Goal: Task Accomplishment & Management: Manage account settings

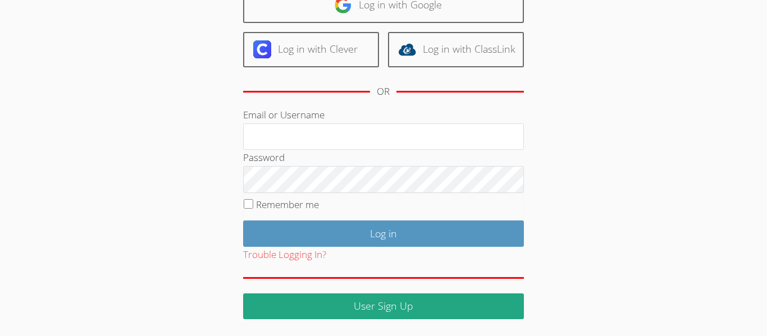
scroll to position [100, 0]
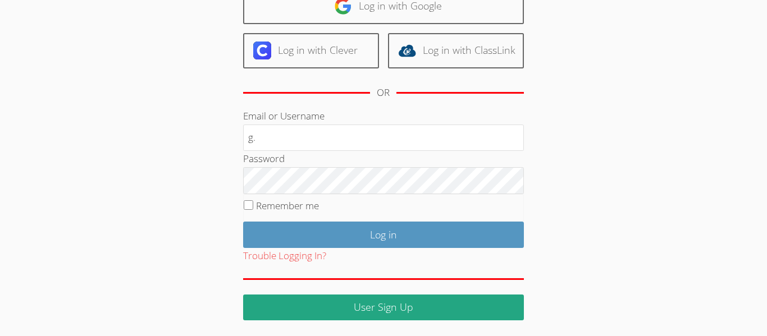
type input "g.palaciospena439@cvuhsd.org"
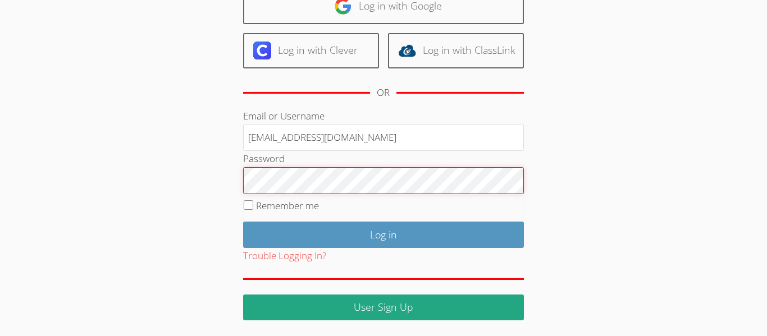
click at [243, 222] on input "Log in" at bounding box center [383, 235] width 281 height 26
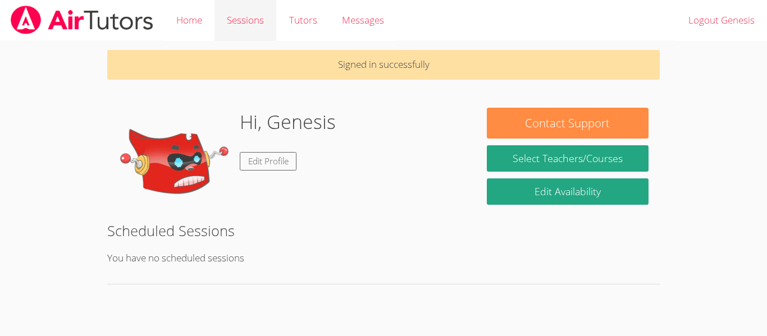
click at [232, 19] on link "Sessions" at bounding box center [245, 20] width 62 height 41
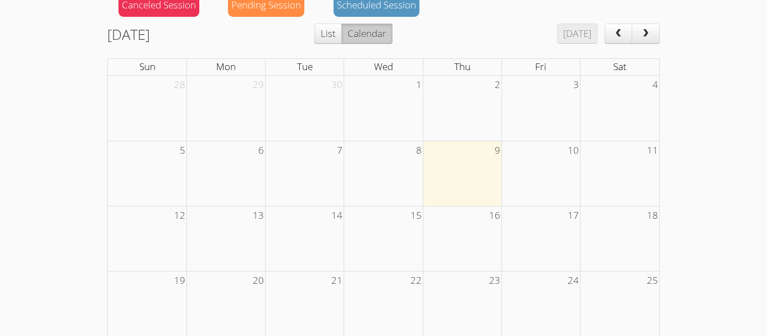
scroll to position [148, 0]
click at [476, 197] on td at bounding box center [462, 175] width 79 height 65
click at [342, 34] on button "List" at bounding box center [327, 35] width 27 height 20
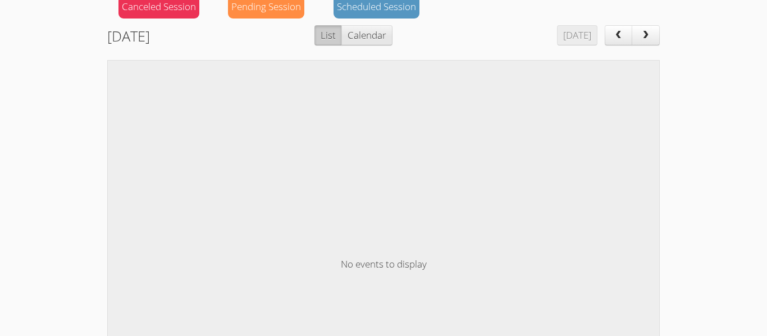
click at [369, 34] on button "Calendar" at bounding box center [366, 35] width 51 height 20
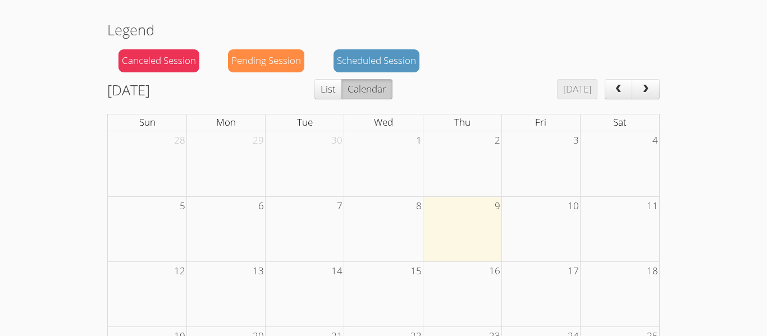
scroll to position [88, 0]
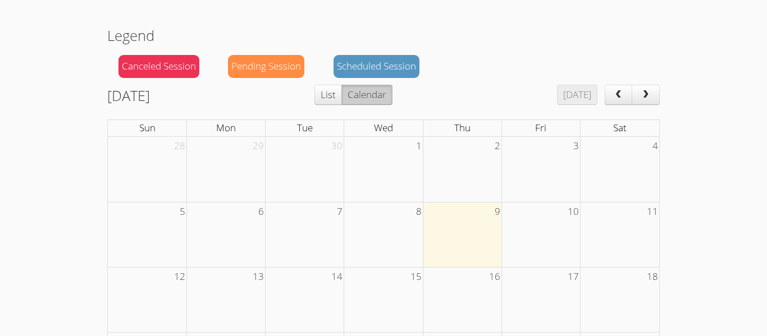
click at [379, 63] on div "Scheduled Session" at bounding box center [376, 66] width 86 height 23
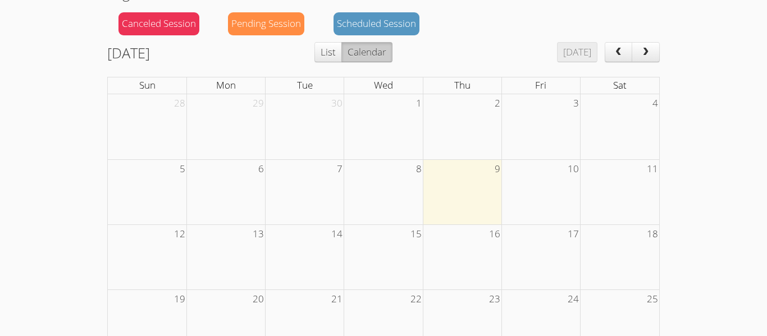
scroll to position [0, 0]
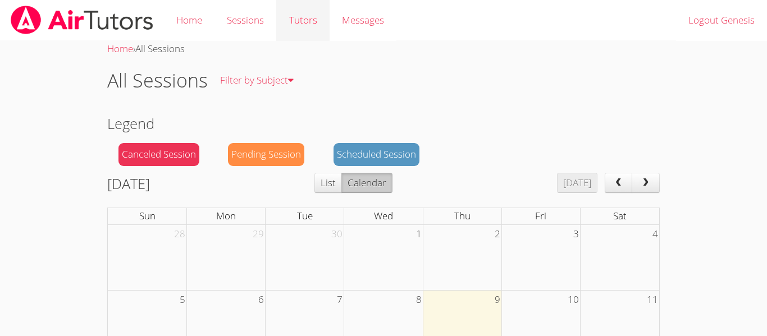
click at [283, 17] on link "Tutors" at bounding box center [302, 20] width 53 height 41
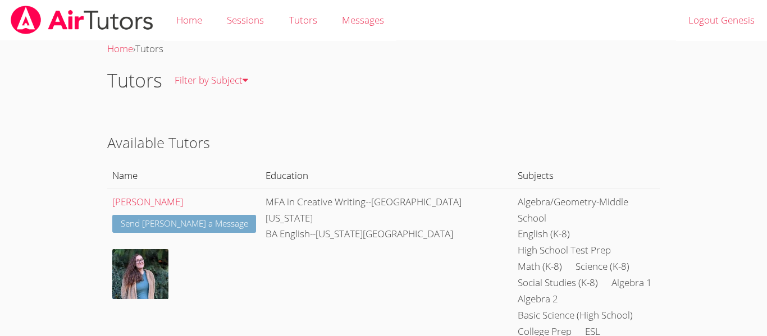
click at [191, 215] on link "Send Katherine a Message" at bounding box center [184, 224] width 144 height 19
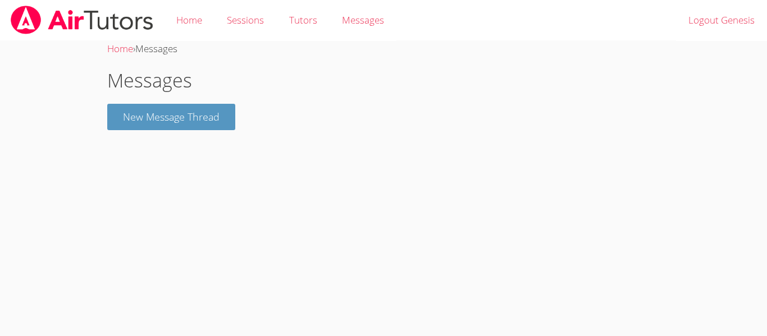
click at [11, 29] on img at bounding box center [82, 20] width 145 height 29
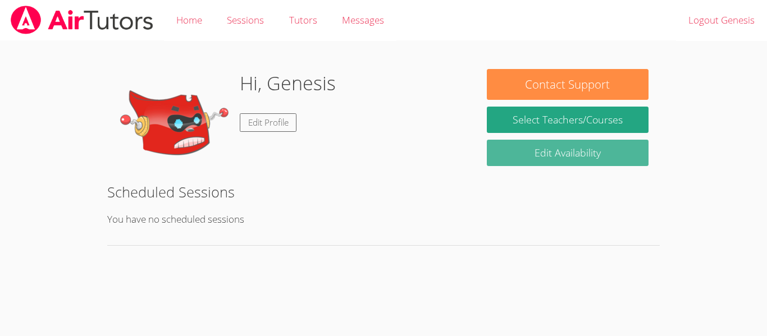
click at [612, 153] on link "Edit Availability" at bounding box center [568, 153] width 162 height 26
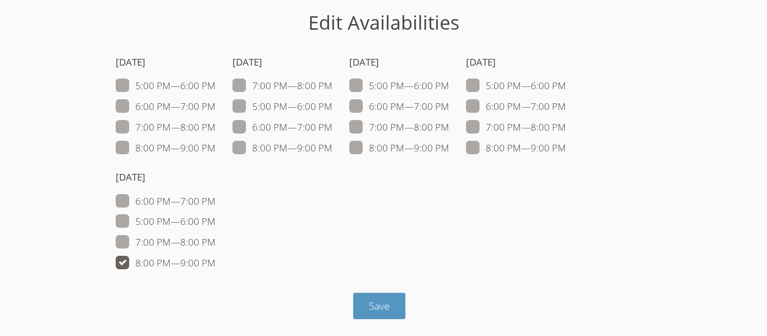
scroll to position [55, 0]
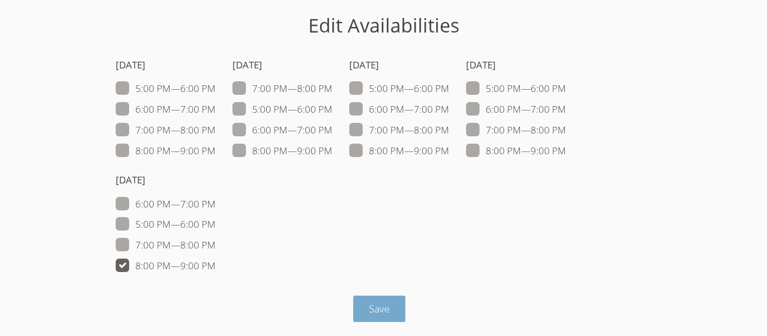
click at [371, 307] on span "Save" at bounding box center [379, 308] width 21 height 13
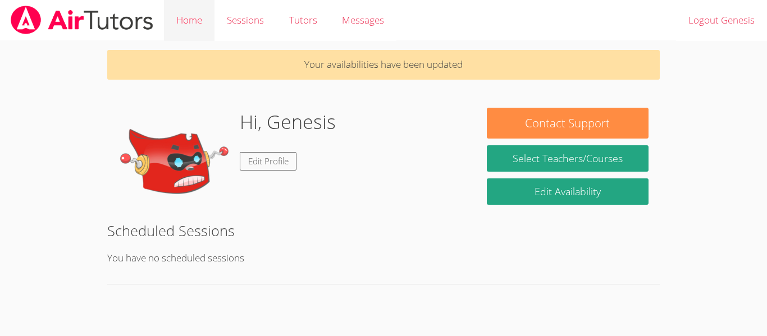
click at [201, 31] on link "Home" at bounding box center [189, 20] width 51 height 41
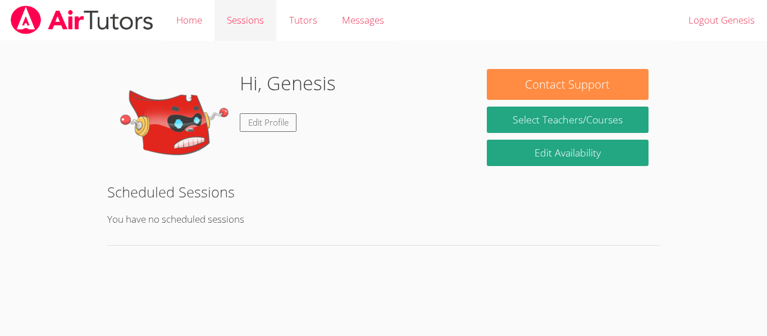
click at [228, 29] on link "Sessions" at bounding box center [245, 20] width 62 height 41
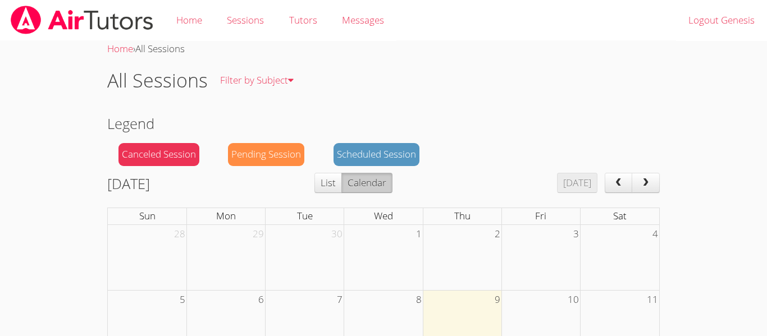
click at [243, 163] on div "Pending Session" at bounding box center [266, 154] width 76 height 23
click at [263, 164] on link "Integrated Math 2" at bounding box center [268, 163] width 120 height 41
click at [242, 22] on link "Sessions" at bounding box center [245, 20] width 62 height 41
click at [290, 20] on link "Tutors" at bounding box center [302, 20] width 53 height 41
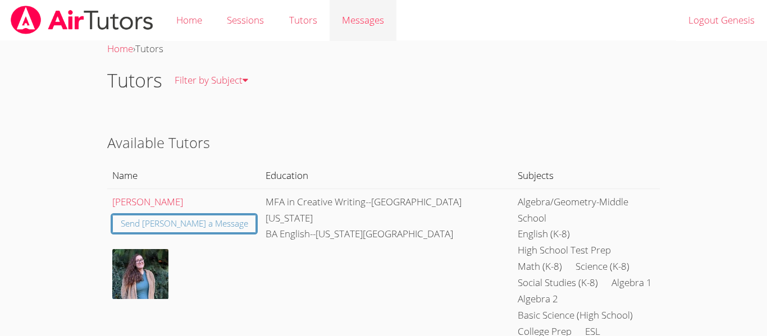
click at [342, 20] on span "Messages" at bounding box center [363, 19] width 42 height 13
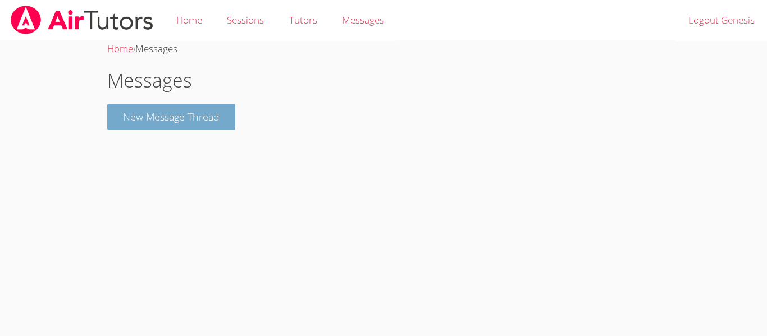
click at [207, 109] on button "New Message Thread" at bounding box center [171, 117] width 128 height 26
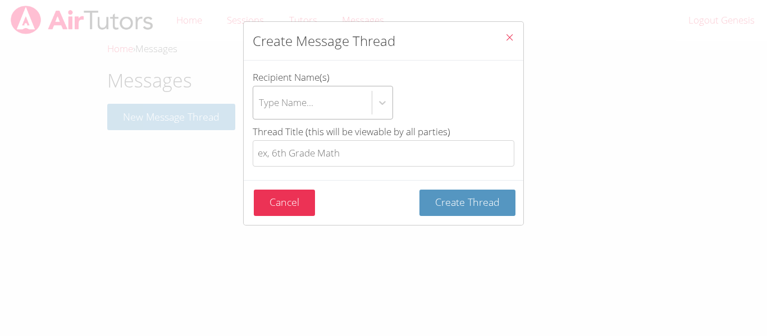
click at [288, 93] on div "Type Name..." at bounding box center [312, 102] width 118 height 33
click at [260, 93] on input "Recipient Name(s) Type Name..." at bounding box center [259, 103] width 1 height 26
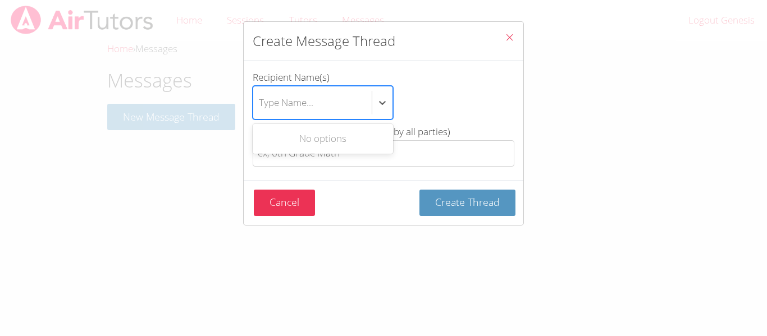
click at [505, 38] on icon "Close" at bounding box center [509, 38] width 10 height 10
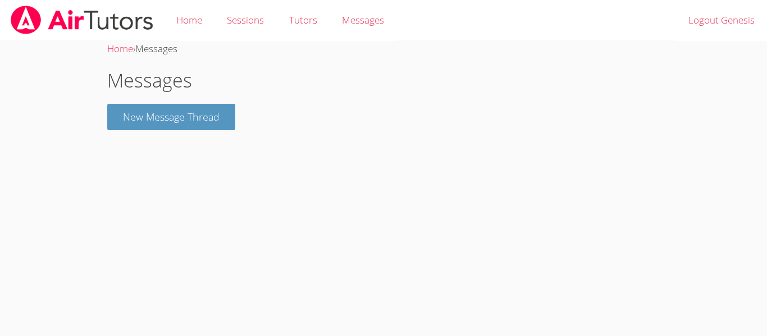
click at [30, 27] on img at bounding box center [82, 20] width 145 height 29
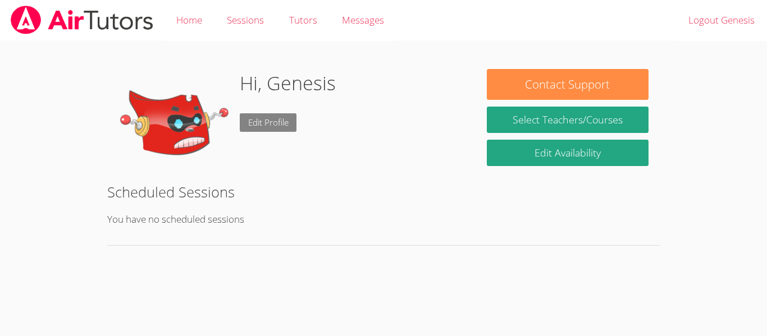
click at [264, 117] on link "Edit Profile" at bounding box center [268, 122] width 57 height 19
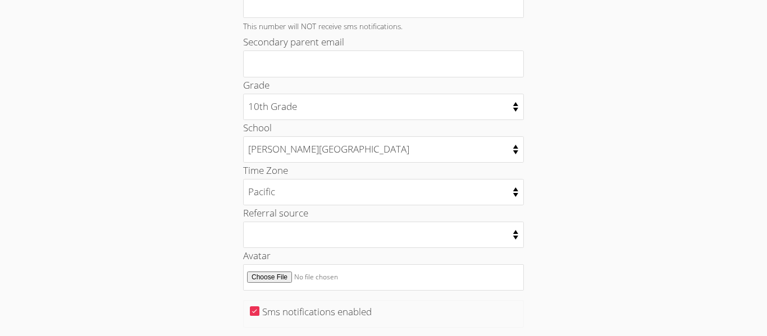
scroll to position [611, 0]
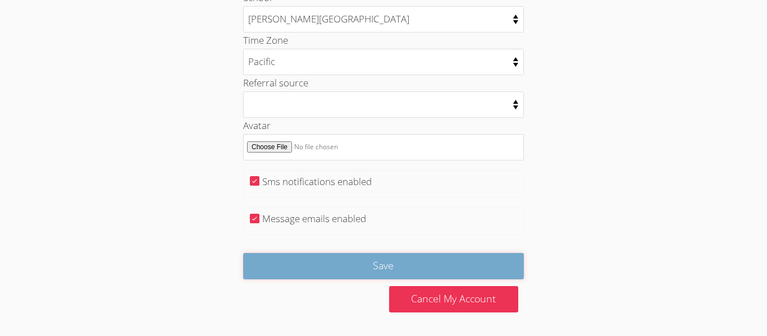
click at [296, 273] on input "Save" at bounding box center [383, 266] width 281 height 26
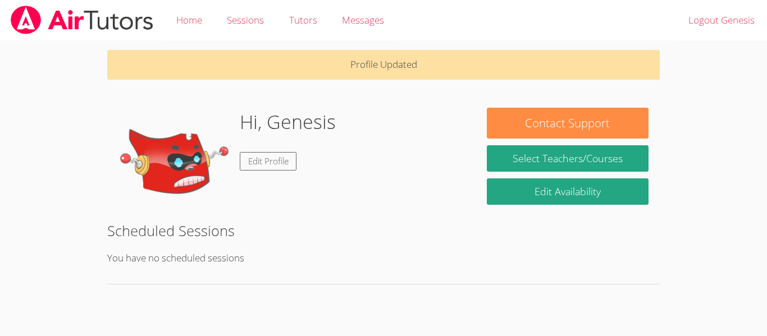
click at [22, 13] on img at bounding box center [82, 20] width 145 height 29
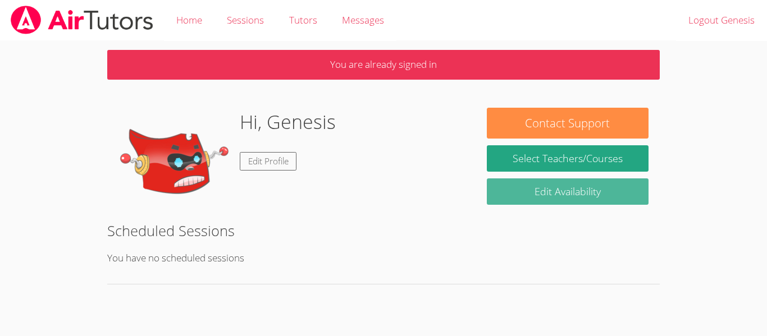
click at [535, 187] on link "Edit Availability" at bounding box center [568, 191] width 162 height 26
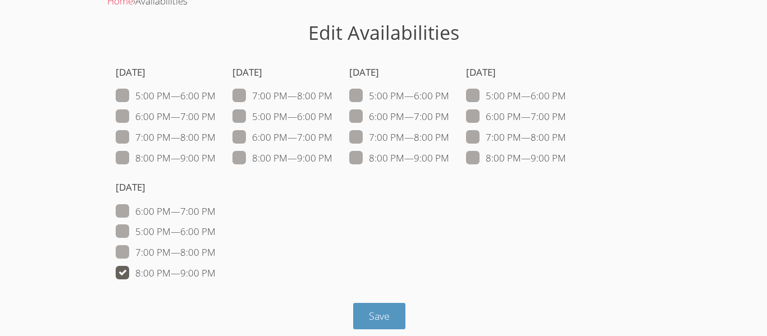
scroll to position [58, 0]
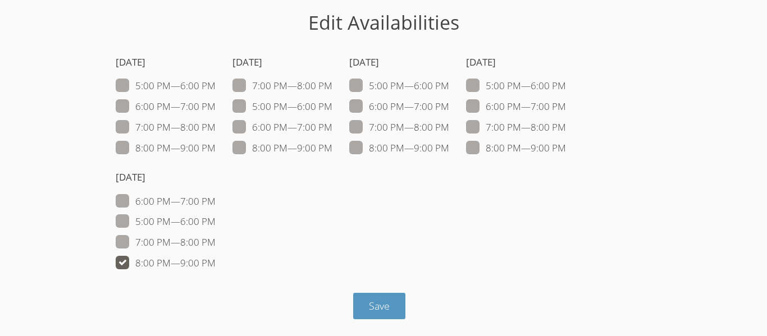
click at [215, 237] on label "7:00 PM — 8:00 PM" at bounding box center [166, 242] width 100 height 15
click at [215, 237] on input "7:00 PM — 8:00 PM" at bounding box center [220, 240] width 10 height 10
checkbox input "true"
click at [206, 206] on label "6:00 PM — 7:00 PM" at bounding box center [166, 201] width 100 height 15
click at [215, 204] on input "6:00 PM — 7:00 PM" at bounding box center [220, 199] width 10 height 10
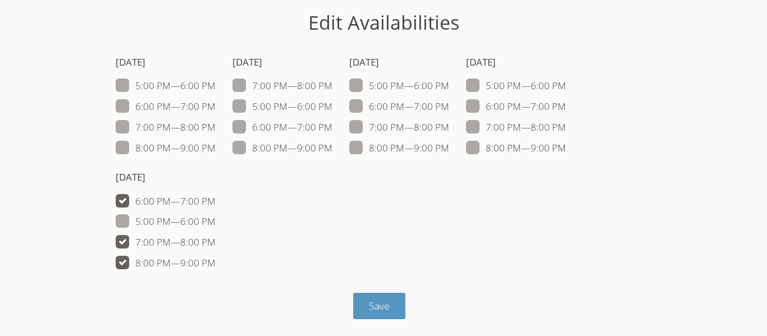
checkbox input "true"
click at [384, 303] on span "Save" at bounding box center [379, 305] width 21 height 13
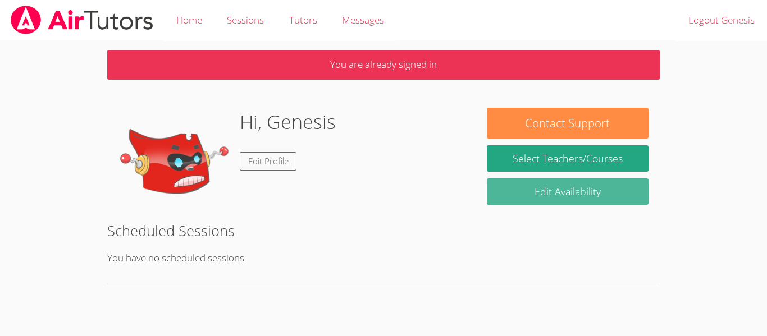
click at [540, 196] on link "Edit Availability" at bounding box center [568, 191] width 162 height 26
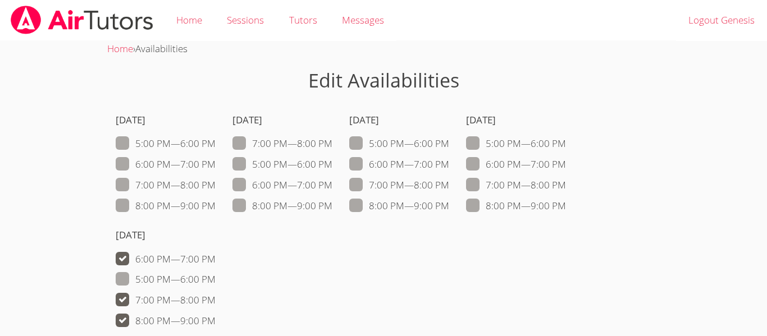
click at [566, 170] on span at bounding box center [566, 164] width 0 height 13
click at [566, 167] on input "6:00 PM — 7:00 PM" at bounding box center [571, 162] width 10 height 10
checkbox input "true"
click at [36, 20] on img at bounding box center [82, 20] width 145 height 29
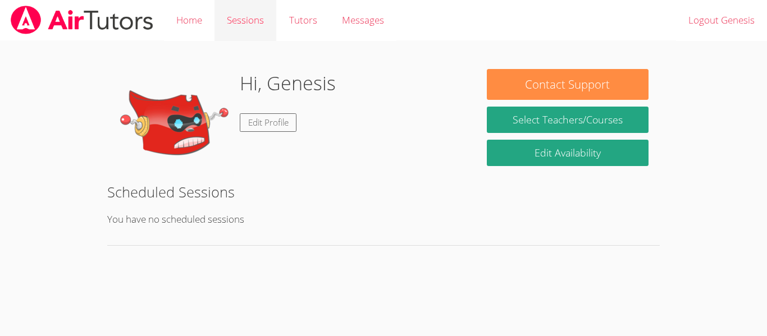
click at [245, 34] on link "Sessions" at bounding box center [245, 20] width 62 height 41
